Goal: Information Seeking & Learning: Learn about a topic

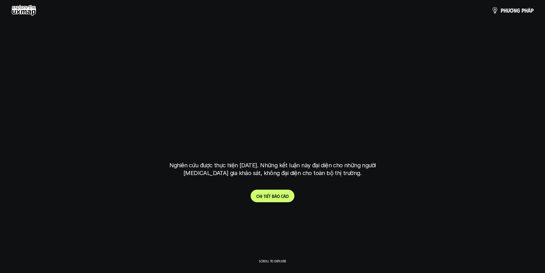
scroll to position [2041, 0]
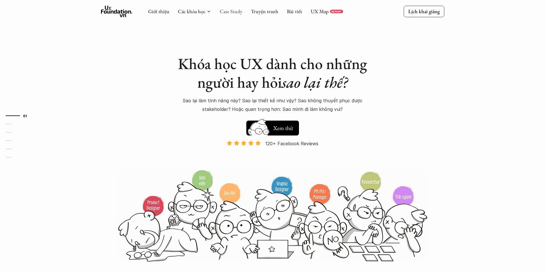
click at [234, 12] on link "Case Study" at bounding box center [231, 11] width 23 height 7
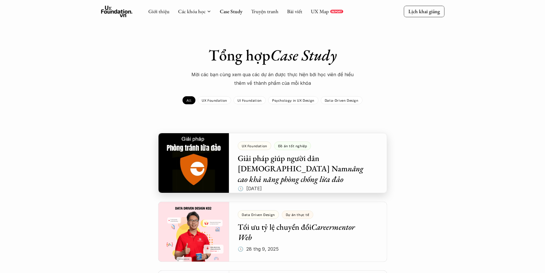
click at [222, 143] on div at bounding box center [272, 163] width 229 height 60
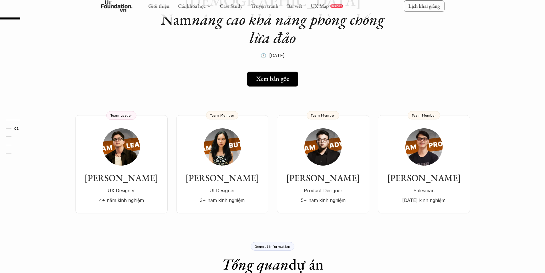
scroll to position [86, 0]
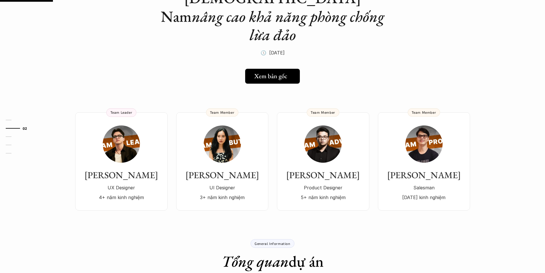
click at [260, 72] on h5 "Xem bản gốc" at bounding box center [270, 75] width 33 height 7
